Goal: Task Accomplishment & Management: Manage account settings

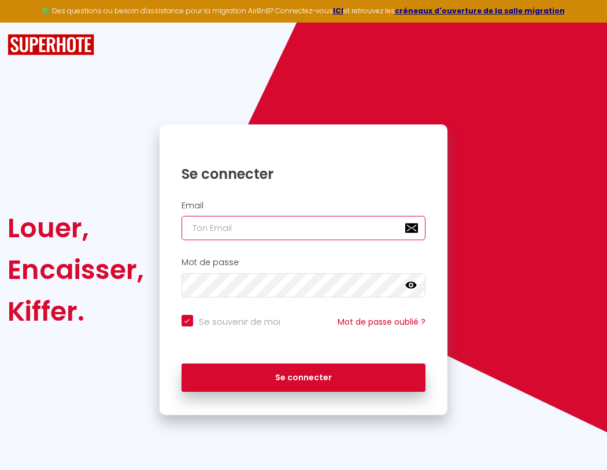
type input "l"
checkbox input "true"
type input "le"
checkbox input "true"
type input "les"
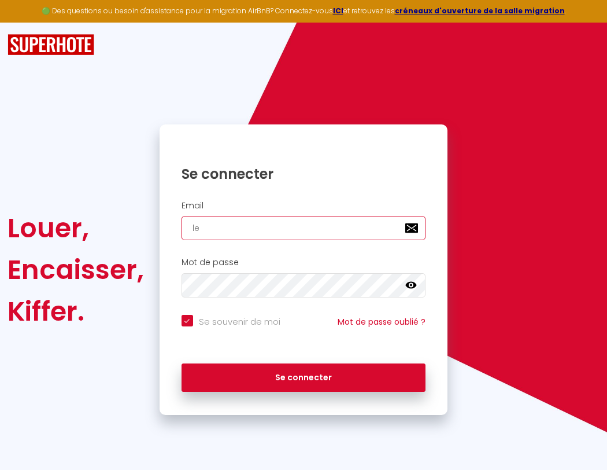
checkbox input "true"
type input "lesp"
checkbox input "true"
type input "lespa"
checkbox input "true"
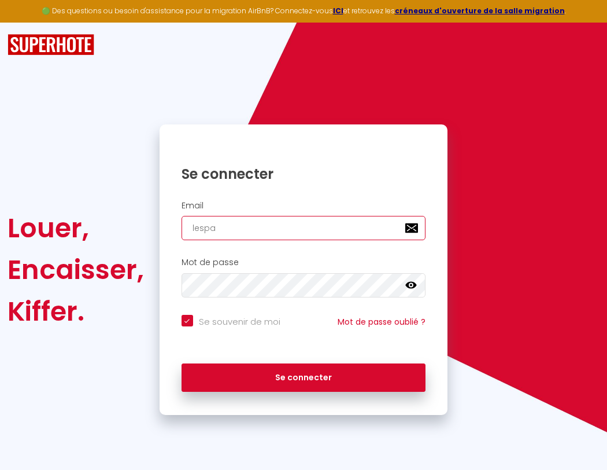
type input "lespac"
checkbox input "true"
type input "l"
checkbox input "true"
type input "lespace"
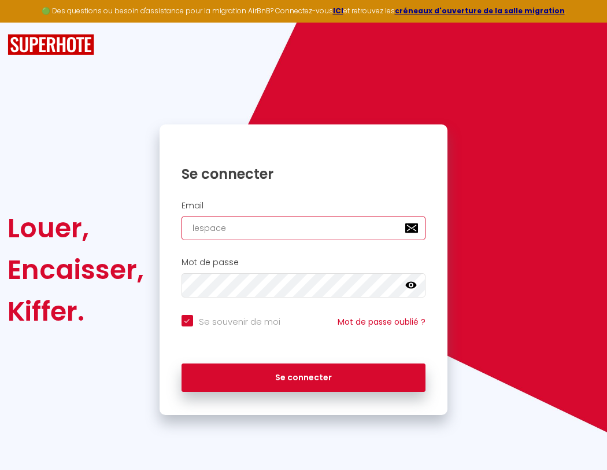
checkbox input "true"
type input "lespaced"
checkbox input "true"
type input "lespacede"
checkbox input "true"
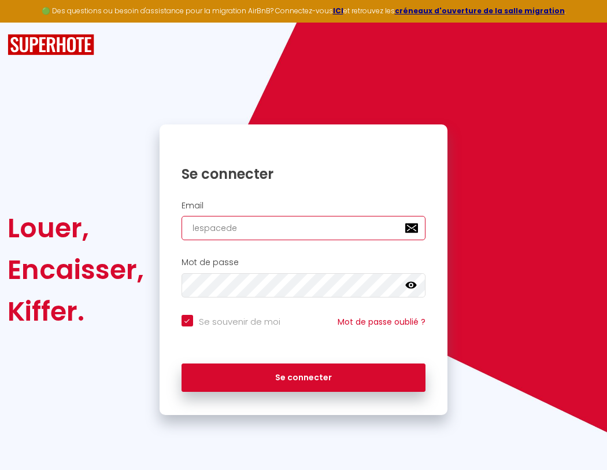
type input "lespacedet"
checkbox input "true"
type input "lespacedete"
checkbox input "true"
type input "lespacedeten"
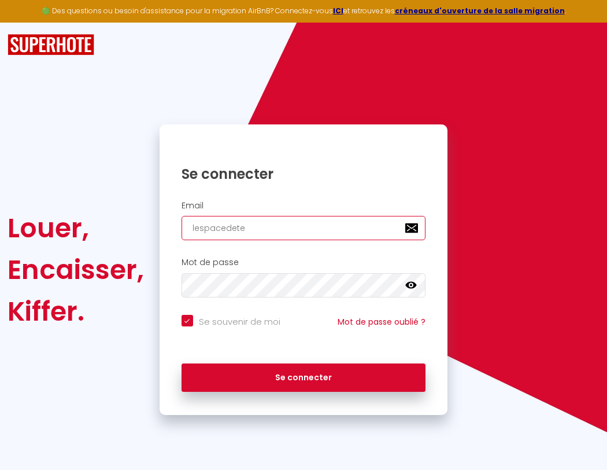
checkbox input "true"
type input "lespacedetent"
checkbox input "true"
type input "l"
checkbox input "true"
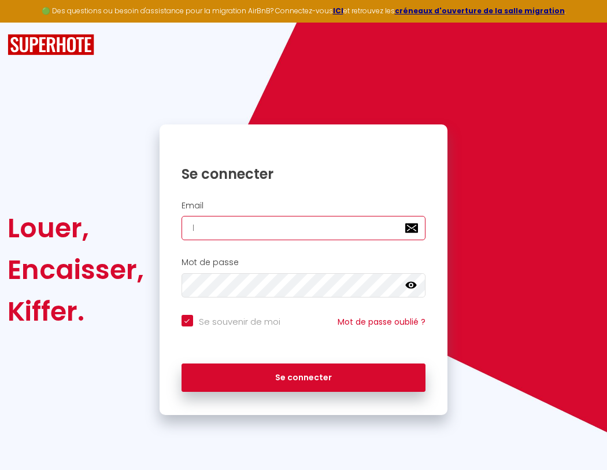
type input "lespacede"
checkbox input "true"
type input "lespacedetente"
checkbox input "true"
type input "les"
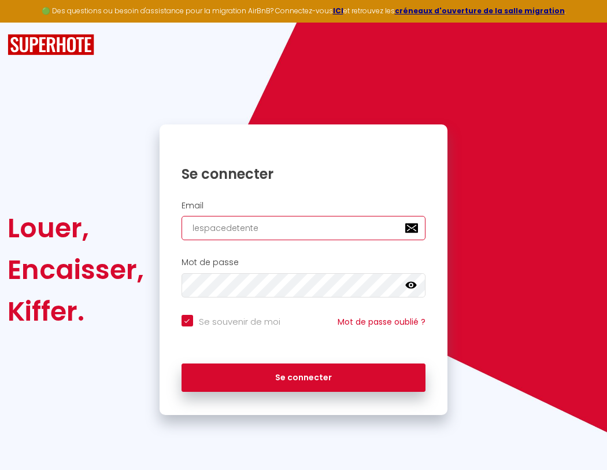
checkbox input "true"
type input "lespacedetente@"
checkbox input "true"
type input "lesp"
checkbox input "true"
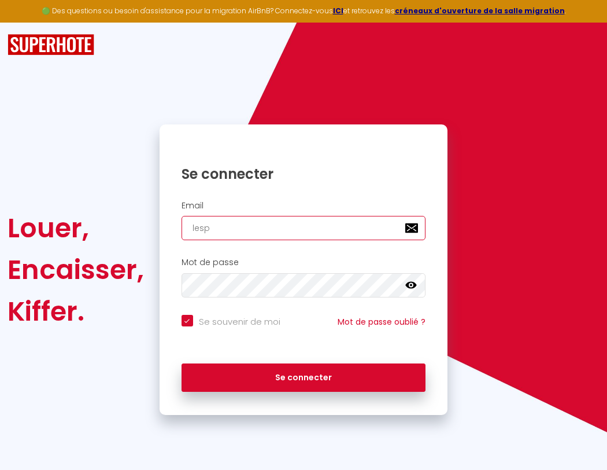
type input "lespacedetente@g"
checkbox input "true"
type input "lespa"
checkbox input "true"
type input "lespacedetente@gm"
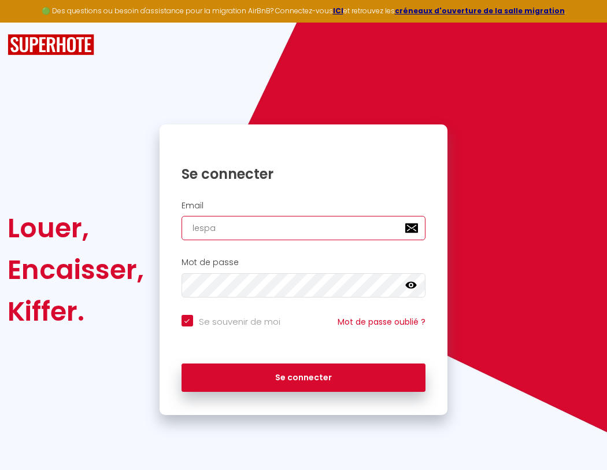
checkbox input "true"
type input "lespac"
checkbox input "true"
type input "lespacedetente@gma"
checkbox input "true"
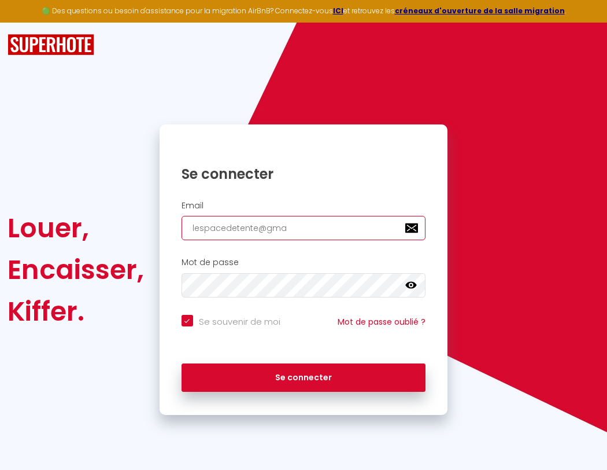
type input "lespace"
checkbox input "true"
